Goal: Obtain resource: Download file/media

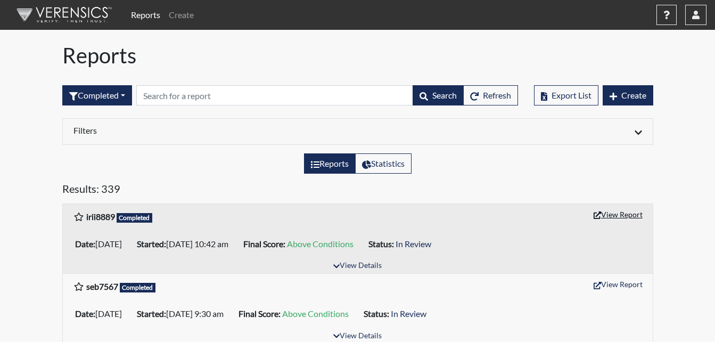
click at [626, 214] on button "View Report" at bounding box center [618, 214] width 59 height 17
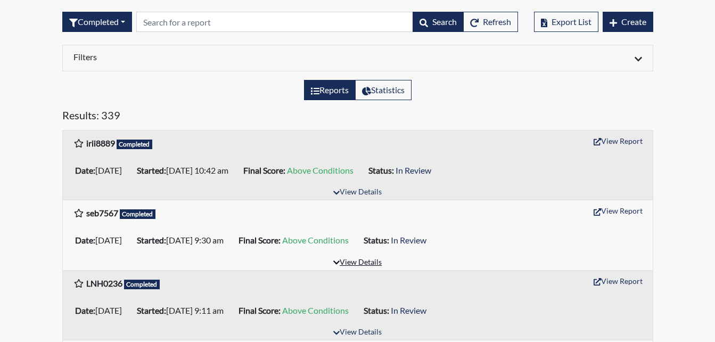
scroll to position [106, 0]
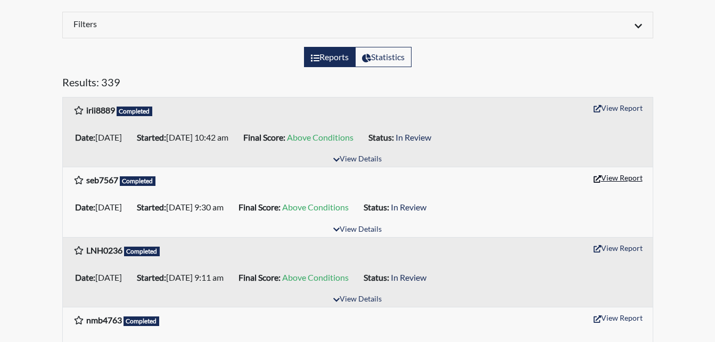
click at [613, 176] on button "View Report" at bounding box center [618, 177] width 59 height 17
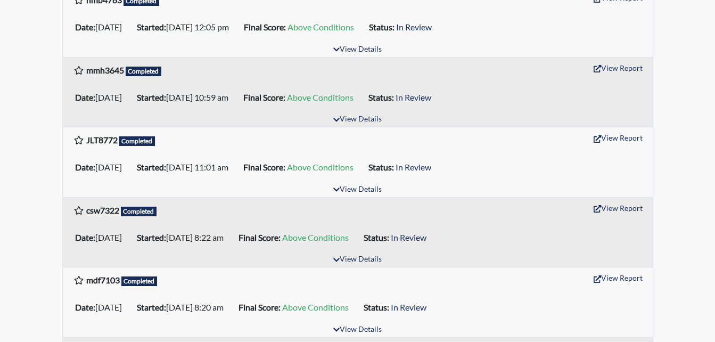
scroll to position [479, 0]
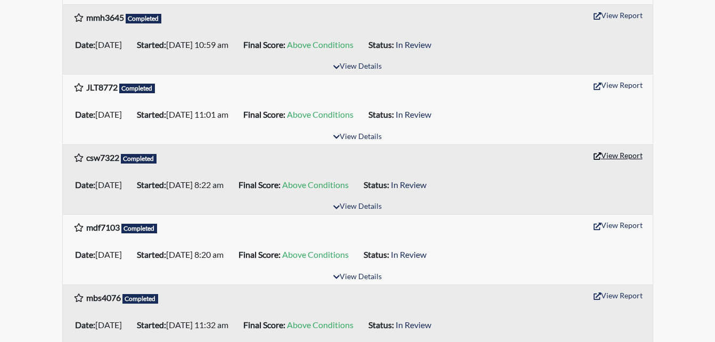
click at [600, 158] on button "View Report" at bounding box center [618, 155] width 59 height 17
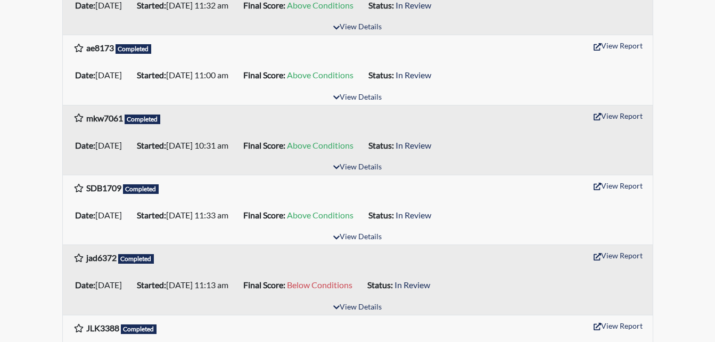
scroll to position [852, 0]
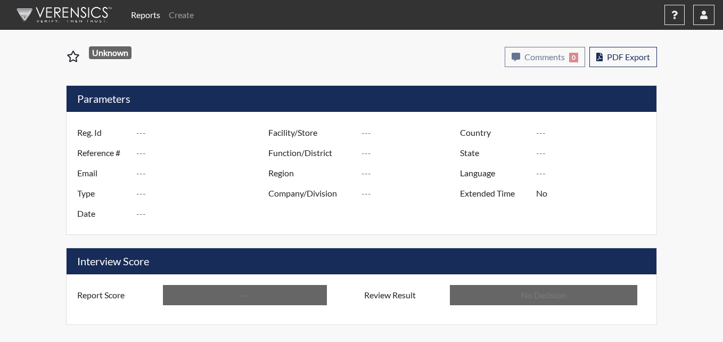
type input "irii8889"
type input "51143"
type input "---"
type input "Corrections Pre-Employment"
type input "[DATE]"
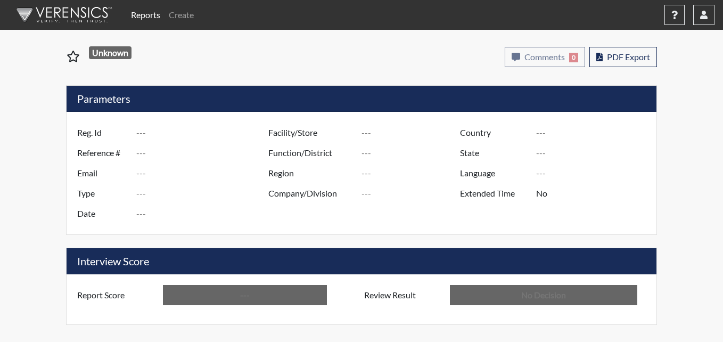
type input "Pulaski SP"
type input "[GEOGRAPHIC_DATA]"
type input "[US_STATE]"
type input "English"
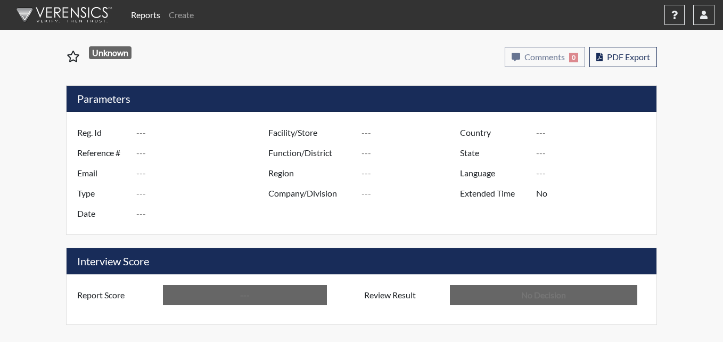
type input "Above Conditions"
type input "In Review"
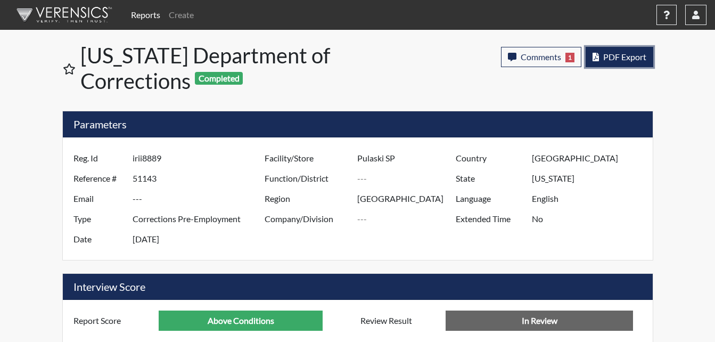
click at [619, 54] on span "PDF Export" at bounding box center [624, 57] width 43 height 10
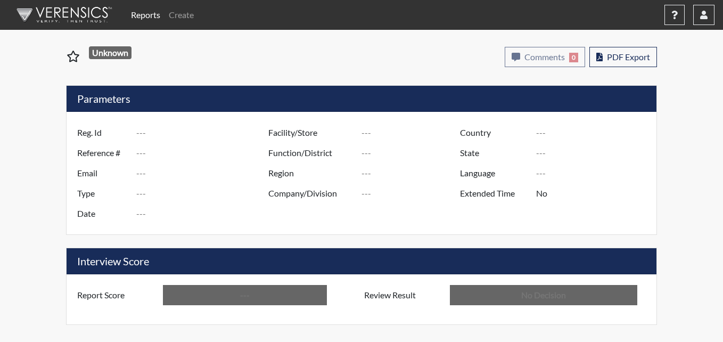
type input "seb7567"
type input "51136"
type input "---"
type input "Corrections Pre-Employment"
type input "[DATE]"
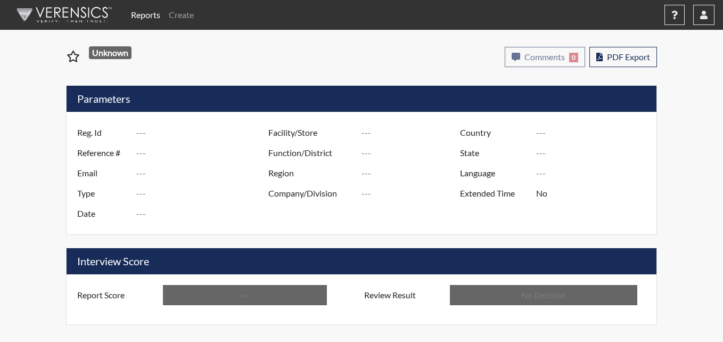
type input "Pulaski SP"
type input "[GEOGRAPHIC_DATA]"
type input "[US_STATE]"
type input "English"
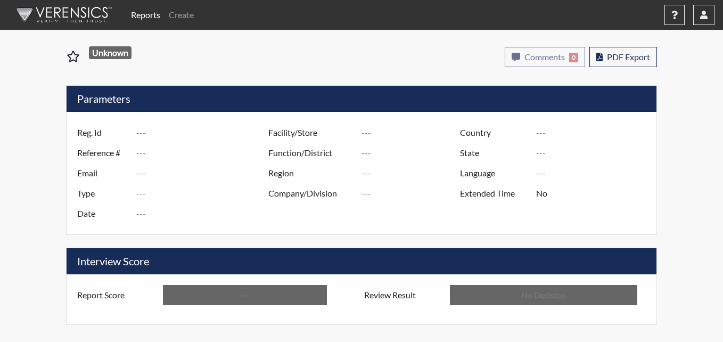
type input "Above Conditions"
type input "In Review"
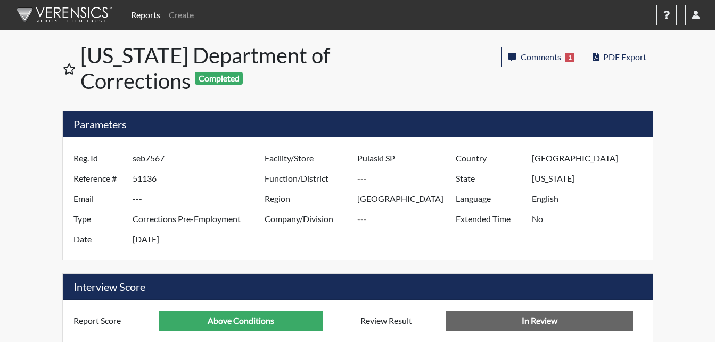
scroll to position [177, 442]
click at [631, 60] on span "PDF Export" at bounding box center [624, 57] width 43 height 10
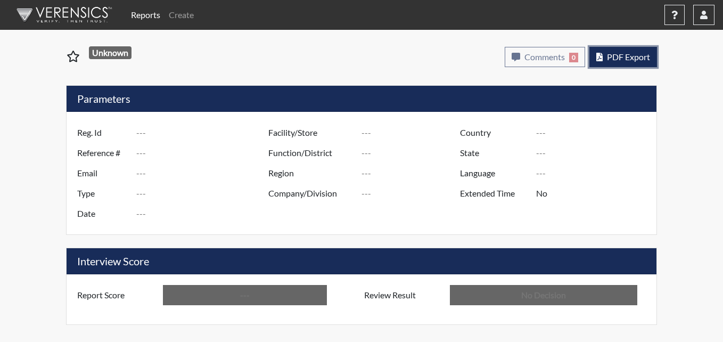
type input "csw7322"
type input "51034"
type input "---"
type input "Corrections Pre-Employment"
type input "Sep 2, 2025"
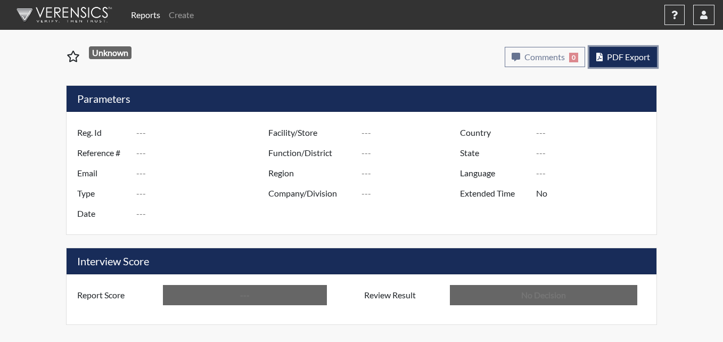
type input "Pulaski SP"
type input "[GEOGRAPHIC_DATA]"
type input "[US_STATE]"
type input "English"
type input "Above Conditions"
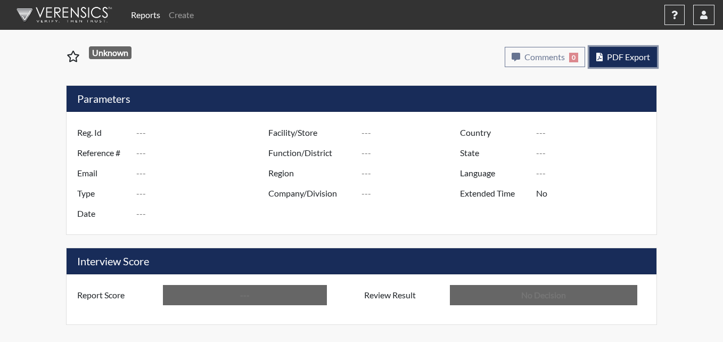
type input "In Review"
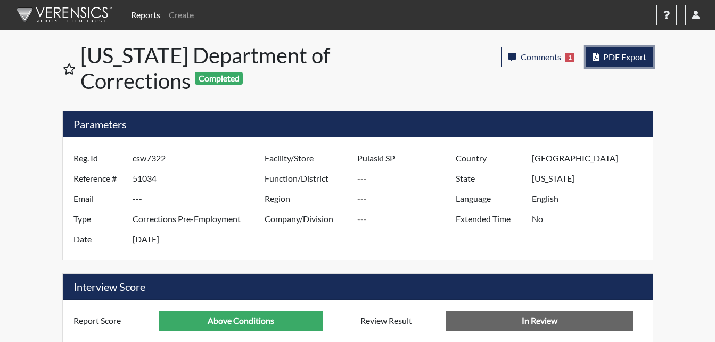
click at [606, 54] on span "PDF Export" at bounding box center [624, 57] width 43 height 10
